Goal: Information Seeking & Learning: Compare options

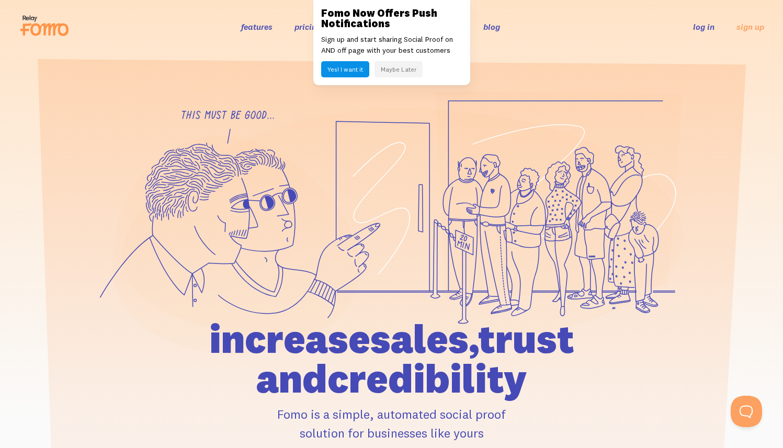
click at [402, 73] on button "Maybe Later" at bounding box center [399, 69] width 48 height 16
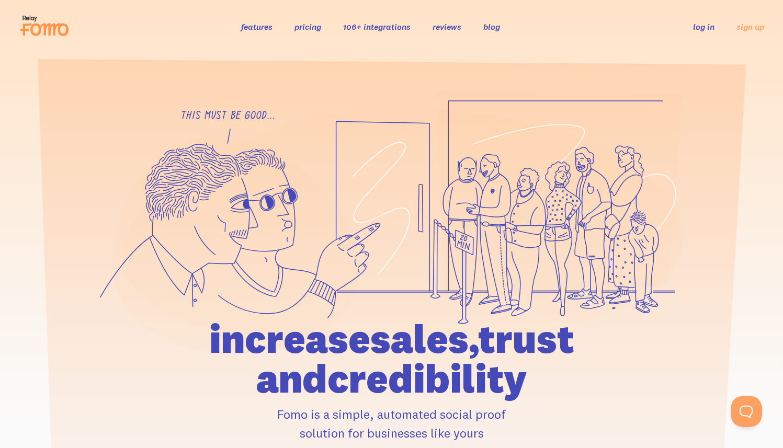
click at [314, 24] on link "pricing" at bounding box center [308, 26] width 27 height 10
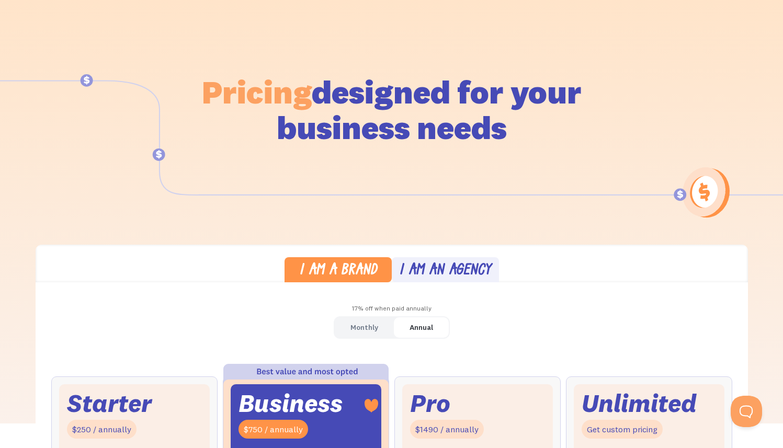
scroll to position [52, 0]
click at [377, 325] on div "Monthly" at bounding box center [365, 327] width 28 height 15
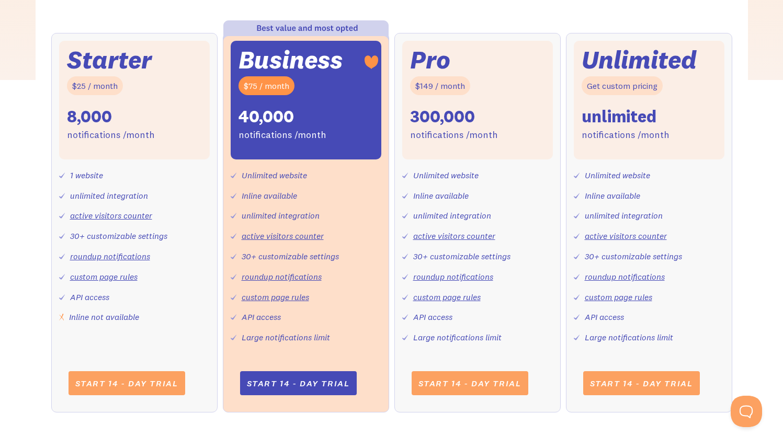
scroll to position [222, 0]
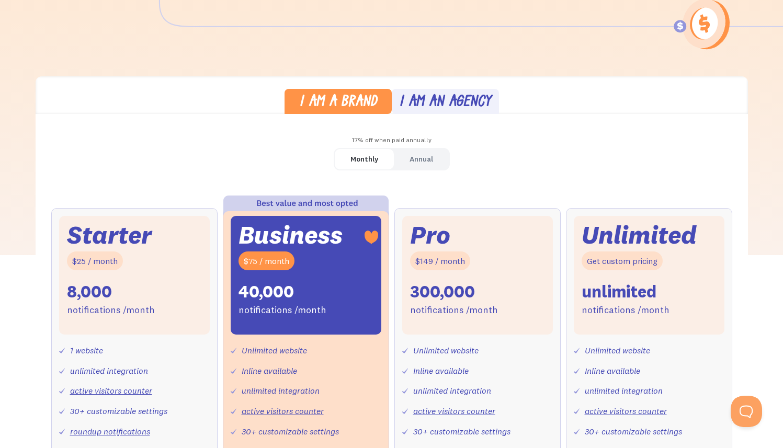
click at [447, 96] on div "I am an agency" at bounding box center [445, 102] width 92 height 15
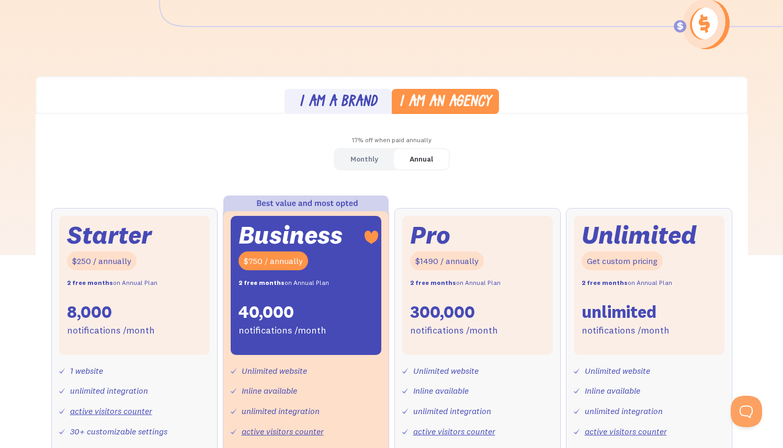
click at [368, 164] on div "Monthly" at bounding box center [365, 159] width 28 height 15
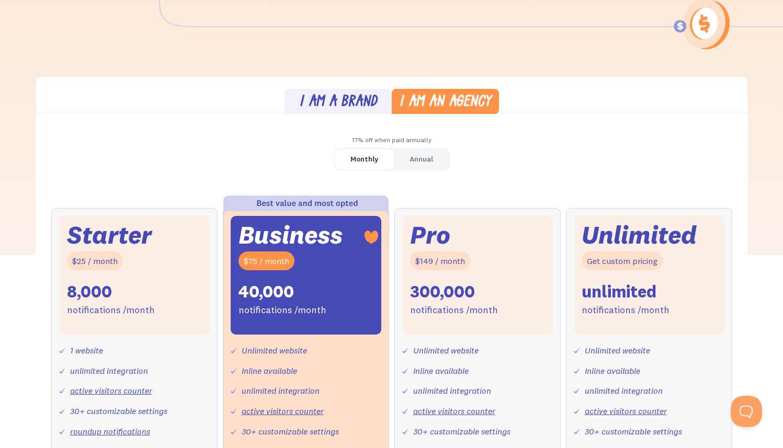
click at [347, 102] on div "I am a brand" at bounding box center [338, 102] width 78 height 15
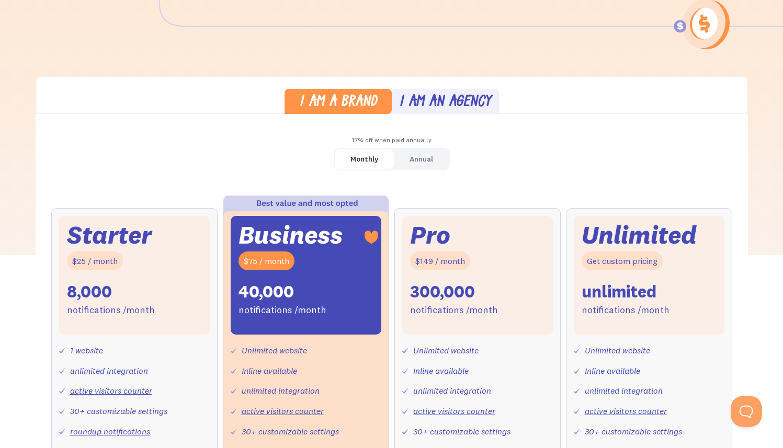
click at [423, 95] on div "I am an agency" at bounding box center [445, 102] width 92 height 15
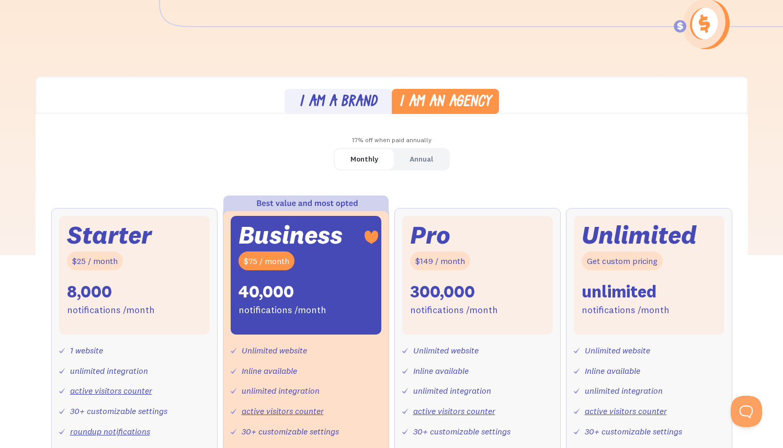
click at [360, 164] on div "Monthly" at bounding box center [365, 159] width 28 height 15
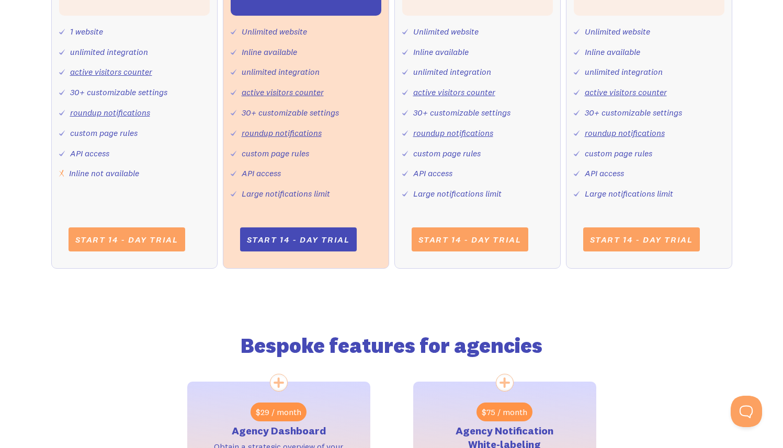
scroll to position [340, 0]
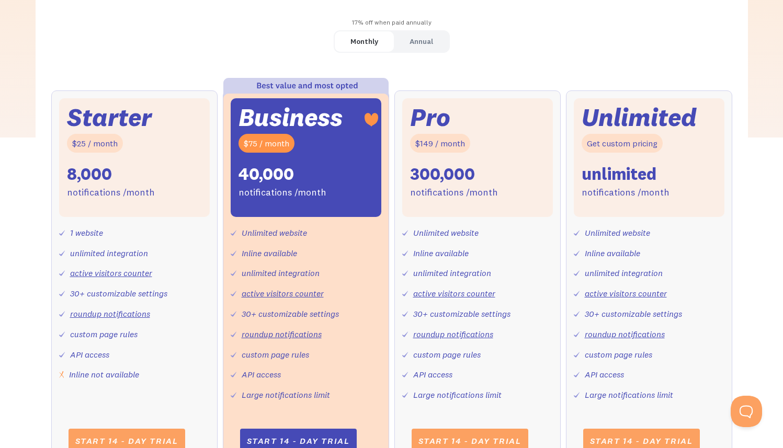
click at [432, 42] on div "Annual" at bounding box center [422, 41] width 24 height 15
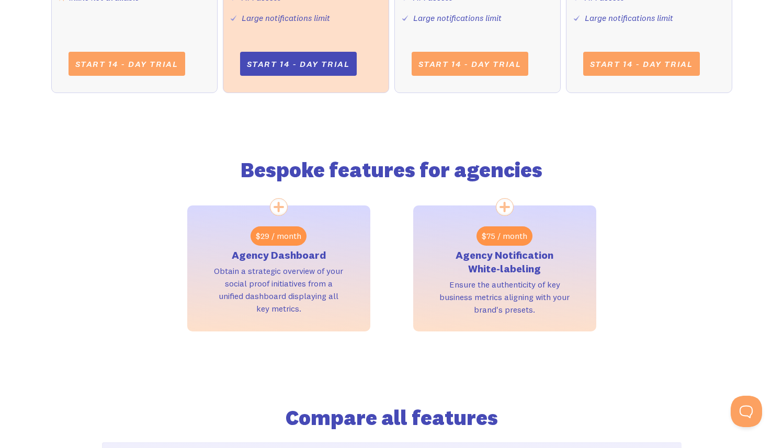
scroll to position [0, 0]
